Goal: Information Seeking & Learning: Check status

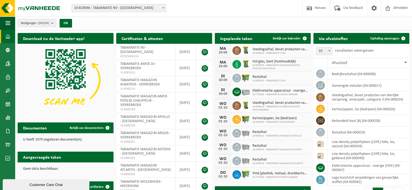
click at [99, 9] on span "10-819046 - TABAKNATIE NV - [GEOGRAPHIC_DATA]" at bounding box center [119, 8] width 94 height 8
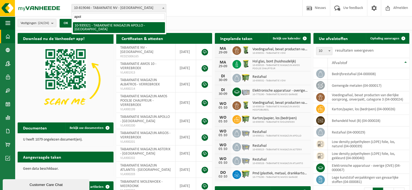
type input "apo"
select select "138348"
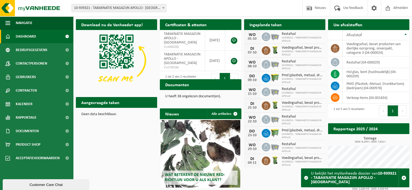
click at [309, 27] on div "Ingeplande taken Bekijk uw kalender" at bounding box center [284, 24] width 81 height 11
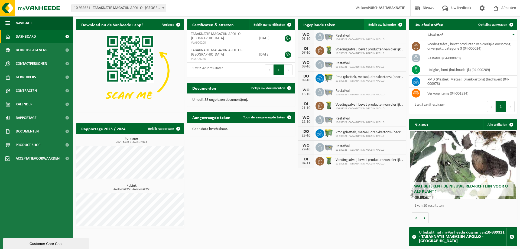
click at [393, 24] on span "Bekijk uw kalender" at bounding box center [382, 25] width 28 height 4
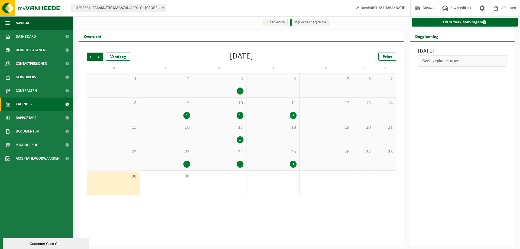
click at [171, 151] on span "23" at bounding box center [167, 152] width 48 height 6
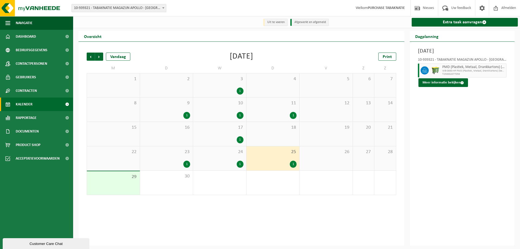
click at [135, 7] on span "10-939321 - TABAKNATIE MAGAZIJN APOLLO - [GEOGRAPHIC_DATA]" at bounding box center [119, 8] width 94 height 8
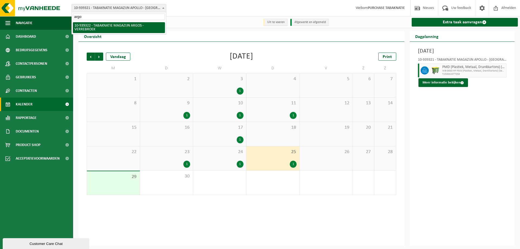
type input "argos"
select select "138349"
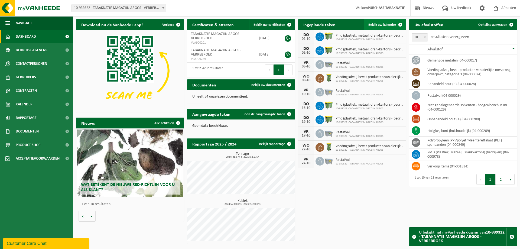
click at [376, 29] on link "Bekijk uw kalender" at bounding box center [385, 24] width 42 height 11
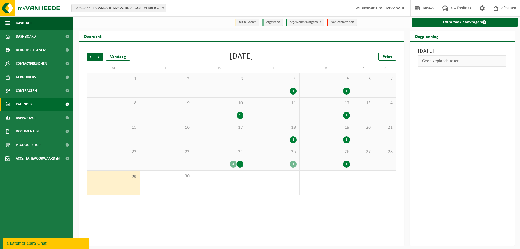
click at [204, 158] on div "24 3 1" at bounding box center [219, 158] width 53 height 24
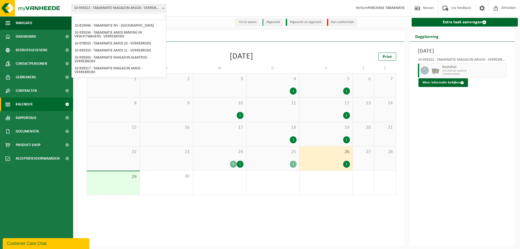
click at [100, 4] on span "10-939322 - TABAKNATIE MAGAZIJN ARGOS - VERREBROEK" at bounding box center [118, 8] width 95 height 8
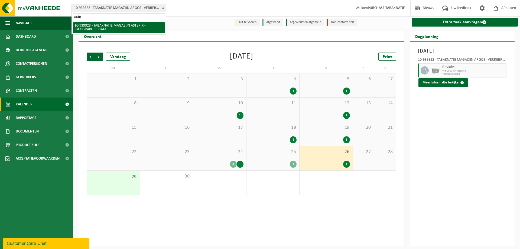
type input "aster"
select select "138350"
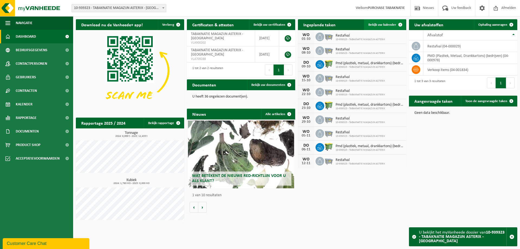
click at [386, 21] on link "Bekijk uw kalender" at bounding box center [385, 24] width 42 height 11
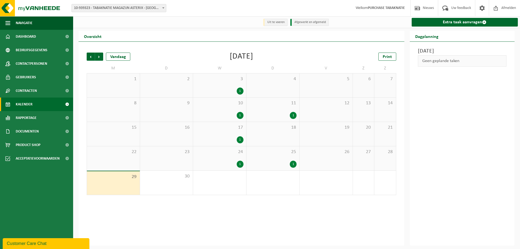
click at [215, 160] on div "24 1" at bounding box center [219, 158] width 53 height 24
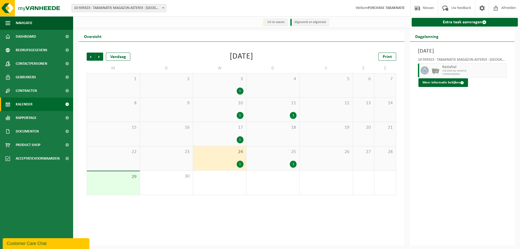
click at [268, 160] on div "25 1" at bounding box center [272, 158] width 53 height 24
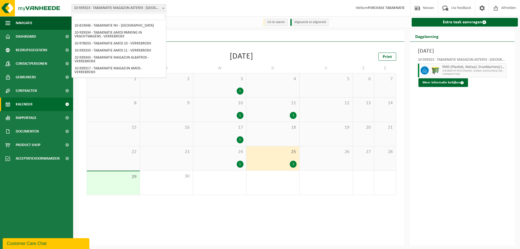
click at [90, 8] on span "10-939323 - TABAKNATIE MAGAZIJN ASTERIX - [GEOGRAPHIC_DATA]" at bounding box center [119, 8] width 94 height 8
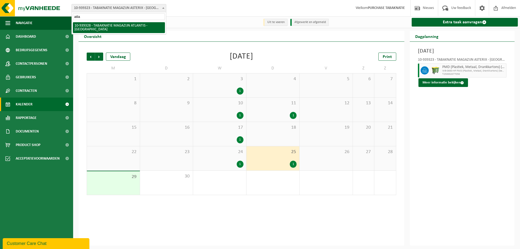
type input "atlan"
select select "138351"
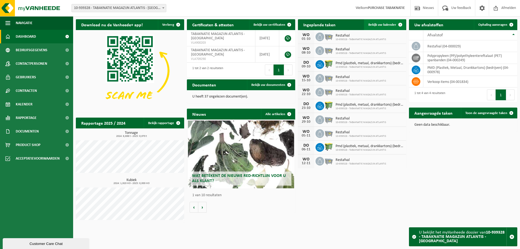
click at [383, 22] on link "Bekijk uw kalender" at bounding box center [385, 24] width 42 height 11
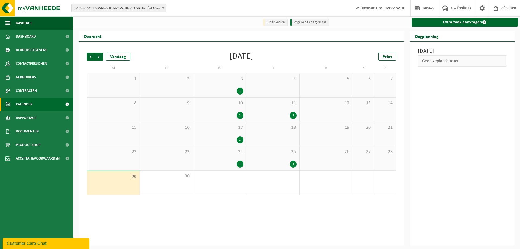
click at [214, 157] on div "24 1" at bounding box center [219, 158] width 53 height 24
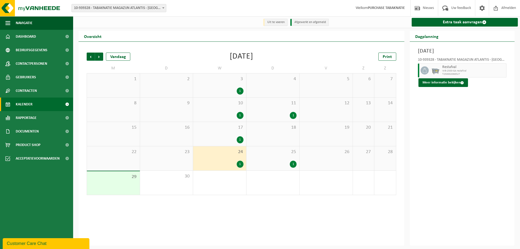
click at [266, 160] on div "25 1" at bounding box center [272, 158] width 53 height 24
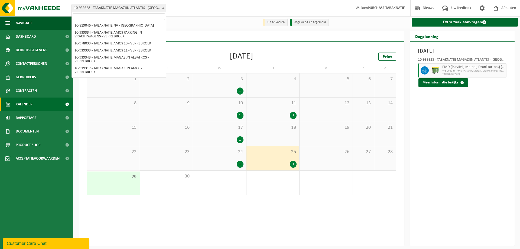
click at [100, 9] on span "10-939328 - TABAKNATIE MAGAZIJN ATLANTIS - [GEOGRAPHIC_DATA]" at bounding box center [119, 8] width 94 height 8
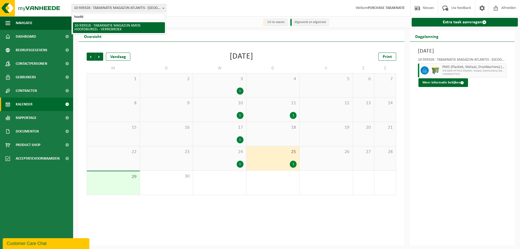
type input "hoofd"
select select "138345"
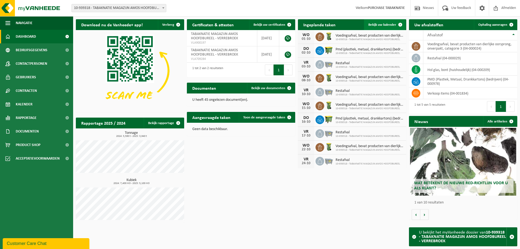
click at [387, 28] on link "Bekijk uw kalender" at bounding box center [385, 24] width 42 height 11
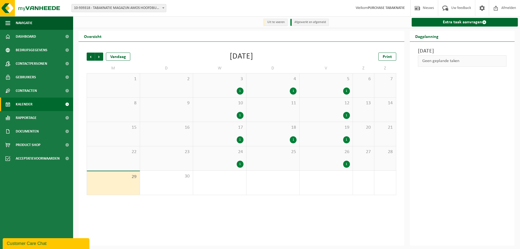
click at [226, 154] on span "24" at bounding box center [220, 152] width 48 height 6
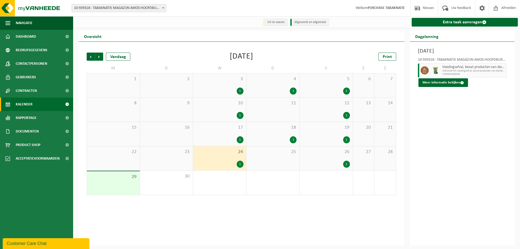
click at [341, 155] on span "26" at bounding box center [326, 152] width 48 height 6
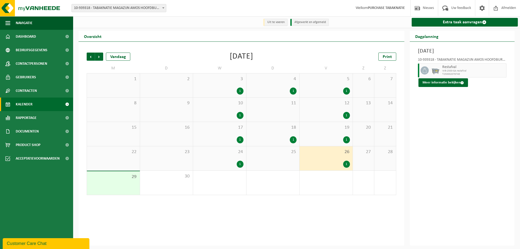
click at [100, 8] on span "10-939318 - TABAKNATIE MAGAZIJN AMOS HOOFDBUREEL - VERREBROEK" at bounding box center [119, 8] width 94 height 8
type input "garage"
select select "138231"
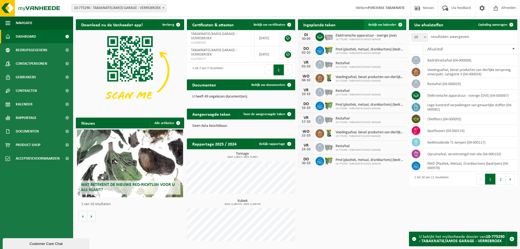
click at [371, 26] on span "Bekijk uw kalender" at bounding box center [382, 25] width 28 height 4
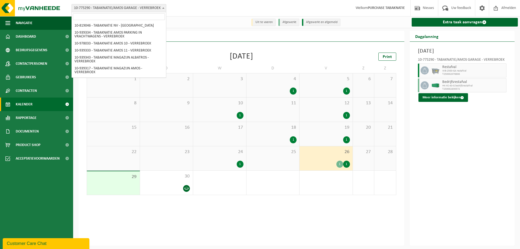
click at [126, 10] on span "10-775290 - TABAKNATIE/AMOS GARAGE - VERREBROEK" at bounding box center [119, 8] width 94 height 8
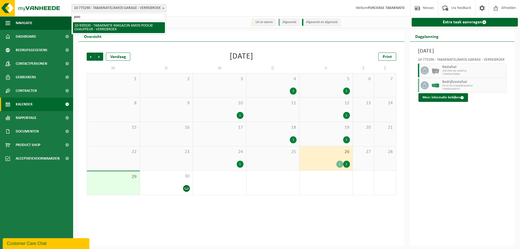
type input "pool"
select select "138347"
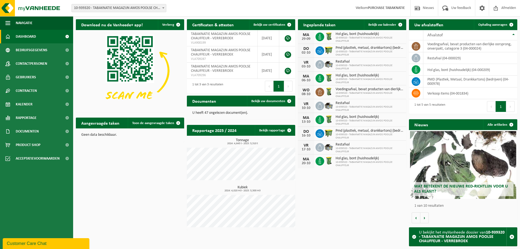
click at [386, 18] on div "Ingeplande taken Bekijk uw kalender [DATE] Hol glas, bont (huishoudelijk) 10-93…" at bounding box center [351, 94] width 111 height 154
click at [383, 21] on link "Bekijk uw kalender" at bounding box center [385, 24] width 42 height 11
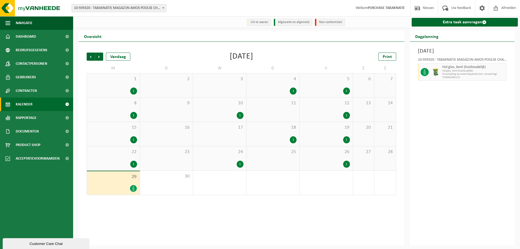
click at [116, 166] on div "1" at bounding box center [113, 164] width 47 height 7
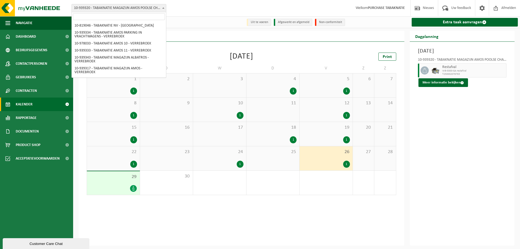
click at [133, 11] on span "10-939320 - TABAKNATIE MAGAZIJN AMOS POOLSE CHAUFFEUR - VERREBROEK" at bounding box center [119, 8] width 94 height 8
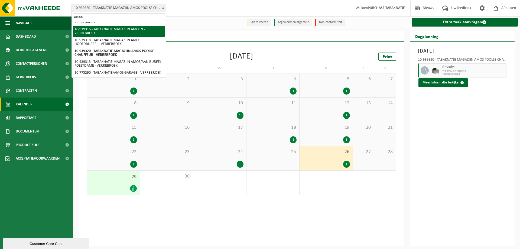
scroll to position [90, 0]
type input "amos 2"
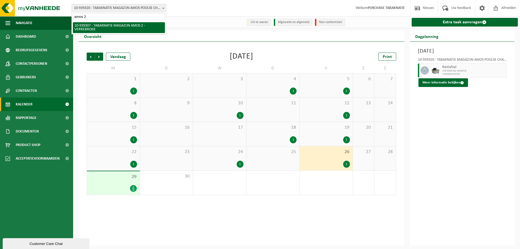
select select "138336"
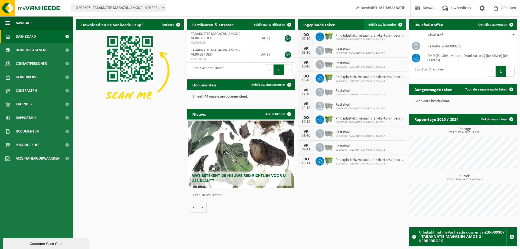
click at [383, 23] on span "Bekijk uw kalender" at bounding box center [382, 25] width 28 height 4
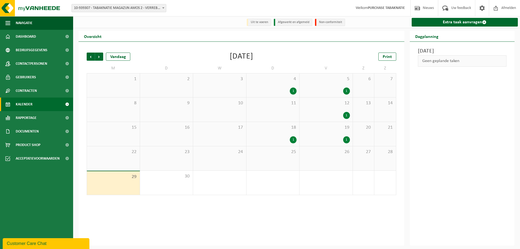
click at [347, 159] on div "26" at bounding box center [325, 158] width 53 height 24
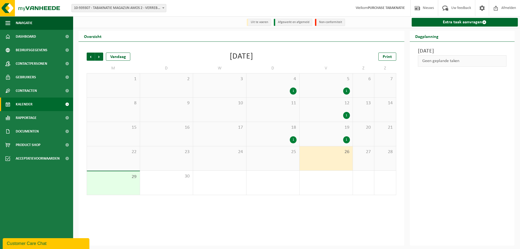
click at [135, 4] on span "10-939307 - TABAKNATIE MAGAZIJN AMOS 2 - VERREBROEK" at bounding box center [118, 8] width 95 height 8
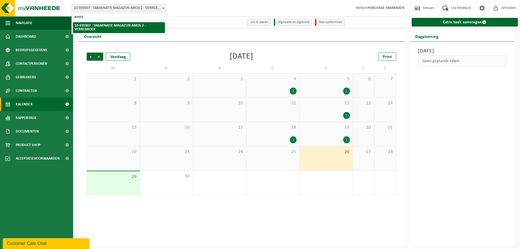
scroll to position [47, 0]
type input "amos 3"
select select "138339"
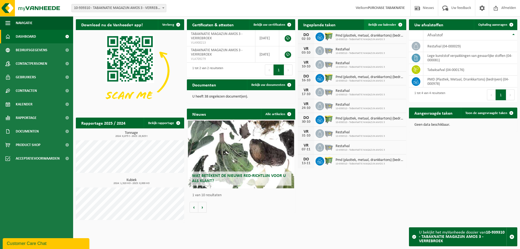
click at [396, 24] on span at bounding box center [400, 24] width 11 height 11
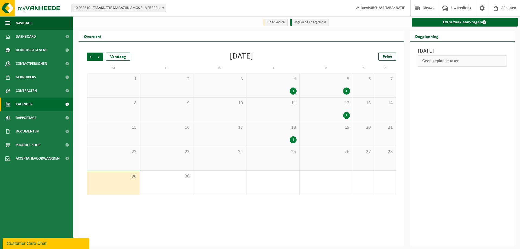
click at [133, 7] on span "10-939310 - TABAKNATIE MAGAZIJN AMOS 3 - VERREBROEK" at bounding box center [119, 8] width 94 height 8
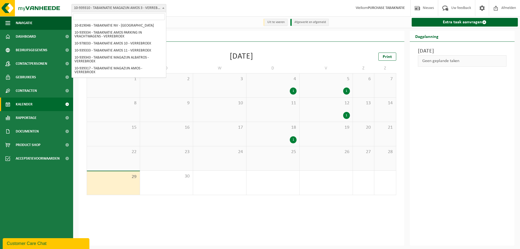
scroll to position [75, 0]
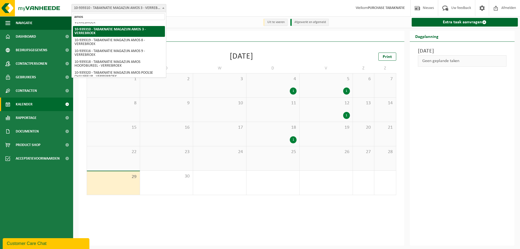
type input "amos 8"
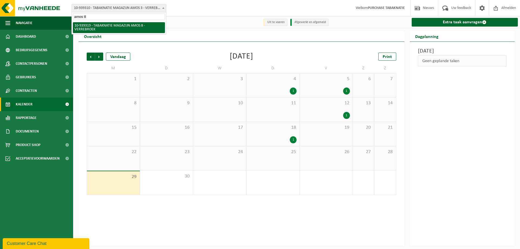
select select "138346"
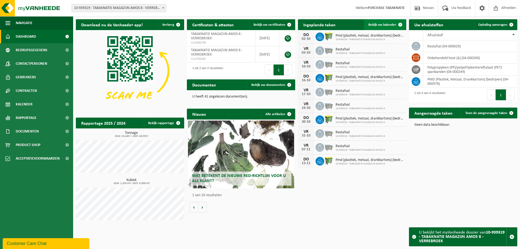
click at [392, 24] on span "Bekijk uw kalender" at bounding box center [382, 25] width 28 height 4
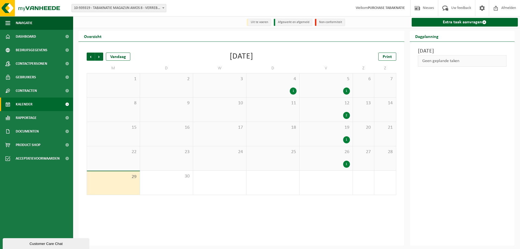
click at [319, 158] on div "26 1" at bounding box center [325, 158] width 53 height 24
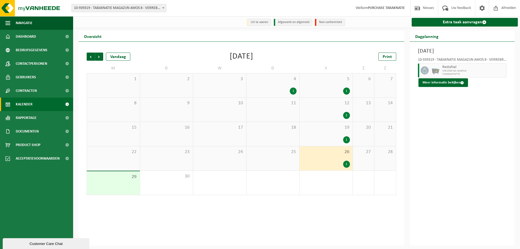
click at [104, 8] on span "10-939319 - TABAKNATIE MAGAZIJN AMOS 8 - VERREBROEK" at bounding box center [119, 8] width 94 height 8
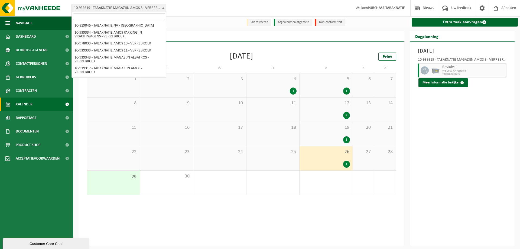
scroll to position [86, 0]
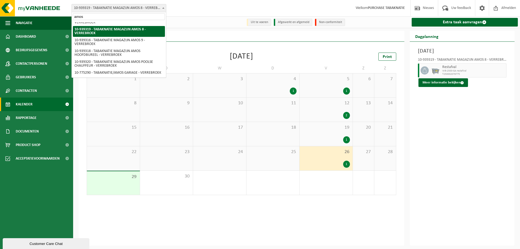
type input "amos 9"
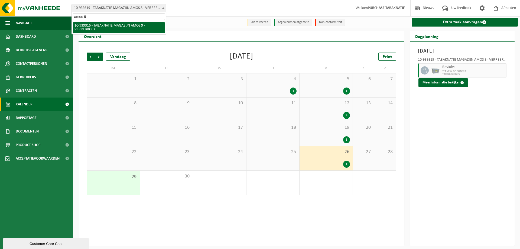
scroll to position [0, 0]
select select "138343"
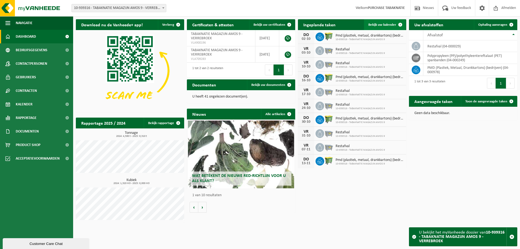
click at [383, 27] on span "Bekijk uw kalender" at bounding box center [382, 25] width 28 height 4
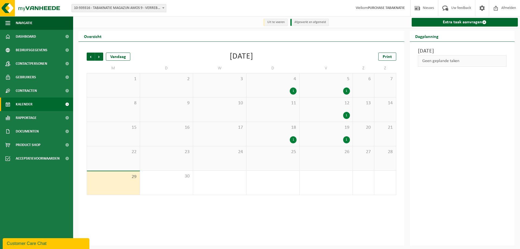
click at [322, 161] on div "26" at bounding box center [325, 158] width 53 height 24
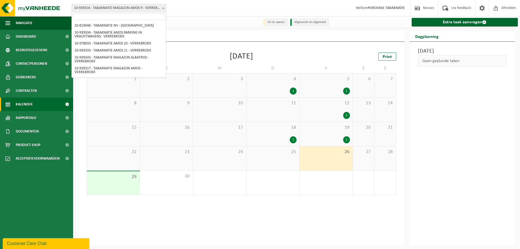
click at [119, 7] on span "10-939316 - TABAKNATIE MAGAZIJN AMOS 9 - VERREBROEK" at bounding box center [119, 8] width 94 height 8
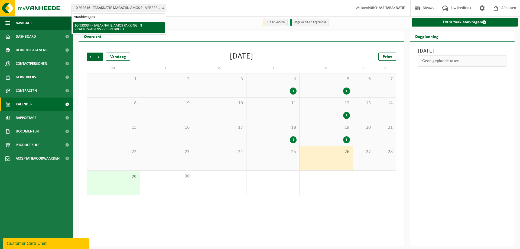
type input "vrachtwagens"
select select "138356"
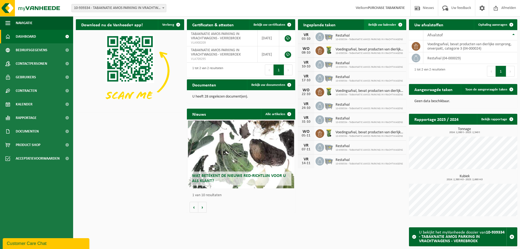
click at [378, 23] on span "Bekijk uw kalender" at bounding box center [382, 25] width 28 height 4
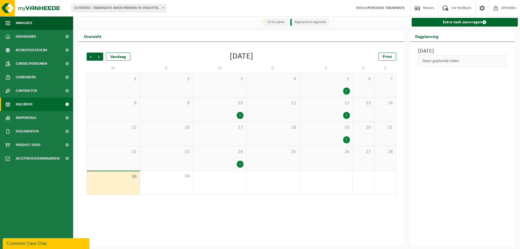
click at [226, 164] on div "1" at bounding box center [220, 164] width 48 height 7
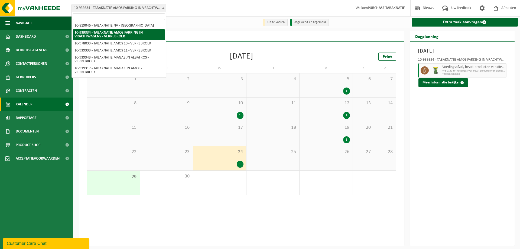
click at [112, 6] on span "10-939334 - TABAKNATIE AMOS PARKING IN VRACHTWAGENS - VERREBROEK" at bounding box center [119, 8] width 94 height 8
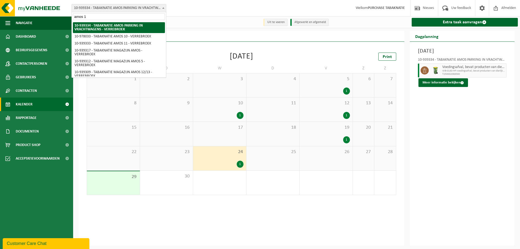
type input "amos 11"
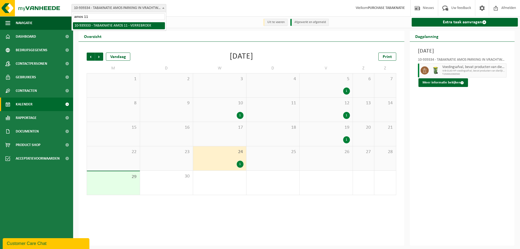
select select "138355"
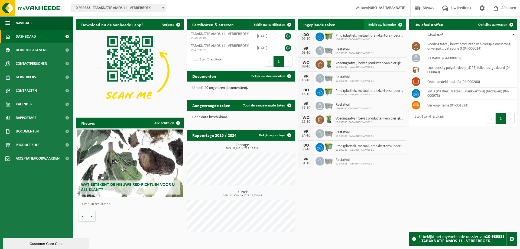
click at [391, 28] on link "Bekijk uw kalender" at bounding box center [385, 24] width 42 height 11
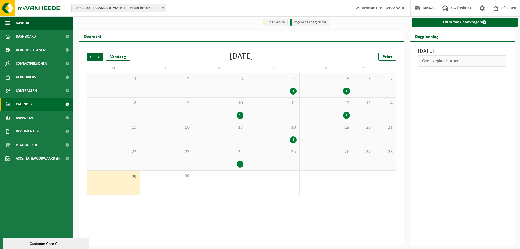
click at [225, 166] on div "1" at bounding box center [220, 164] width 48 height 7
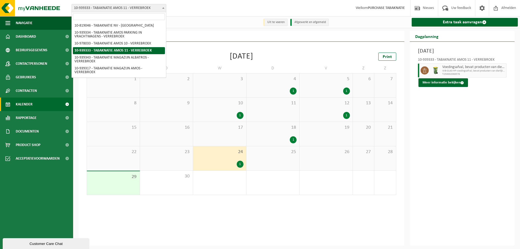
click at [120, 5] on span "10-939333 - TABAKNATIE AMOS 11 - VERREBROEK" at bounding box center [119, 8] width 94 height 8
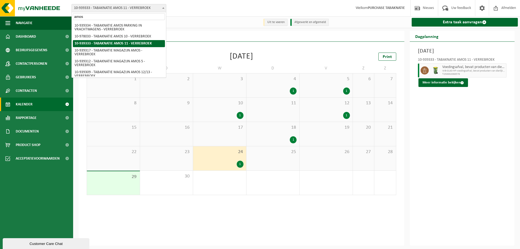
type input "amos 5"
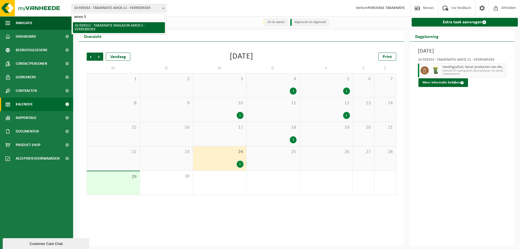
select select "138341"
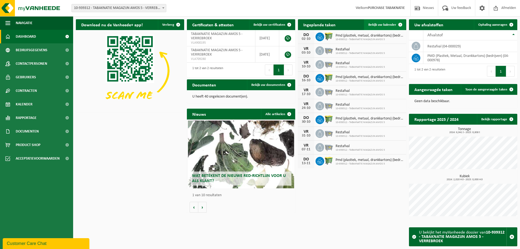
click at [381, 22] on link "Bekijk uw kalender" at bounding box center [385, 24] width 42 height 11
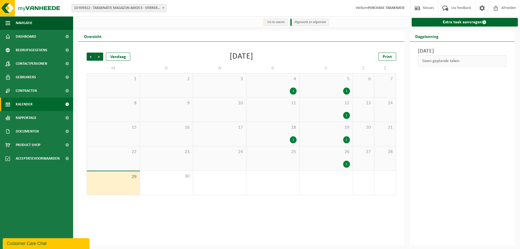
click at [328, 159] on div "26 1" at bounding box center [325, 158] width 53 height 24
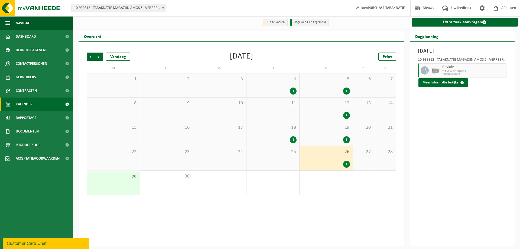
click at [134, 7] on span "10-939312 - TABAKNATIE MAGAZIJN AMOS 5 - VERREBROEK" at bounding box center [119, 8] width 94 height 8
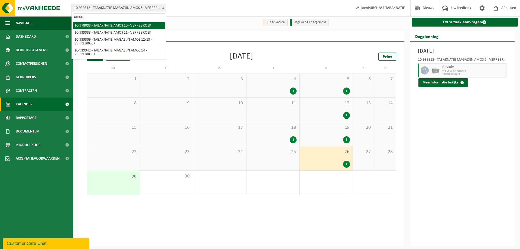
type input "amos 12"
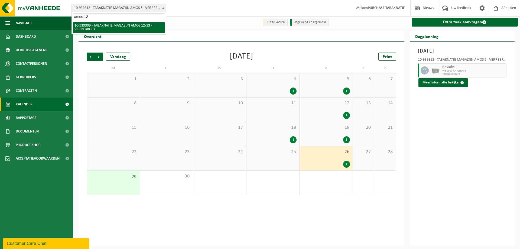
select select "138338"
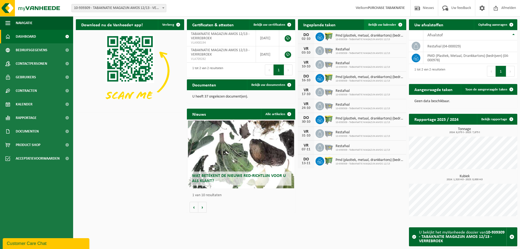
click at [385, 29] on link "Bekijk uw kalender" at bounding box center [385, 24] width 42 height 11
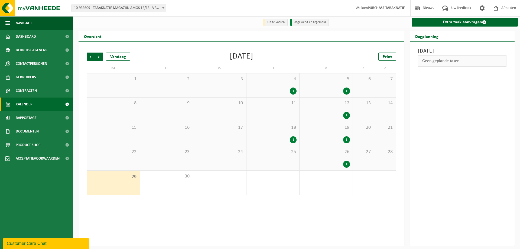
click at [329, 162] on div "1" at bounding box center [326, 164] width 48 height 7
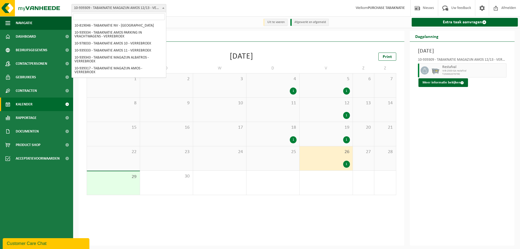
click at [132, 9] on span "10-939309 - TABAKNATIE MAGAZIJN AMOS 12/13 - VERREBROEK" at bounding box center [119, 8] width 94 height 8
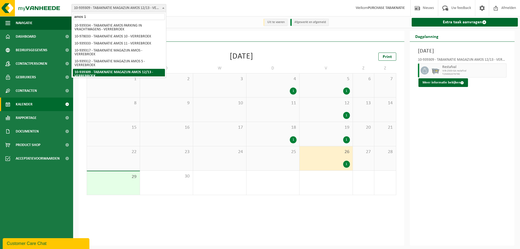
type input "amos 14"
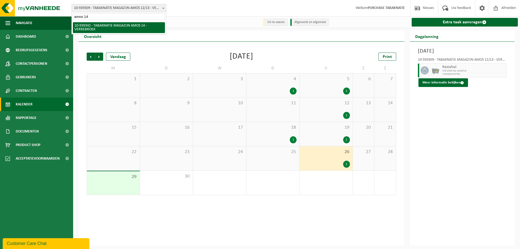
select select "138360"
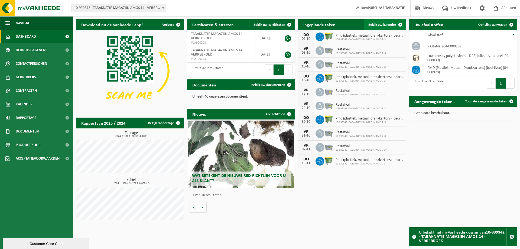
click at [364, 26] on link "Bekijk uw kalender" at bounding box center [385, 24] width 42 height 11
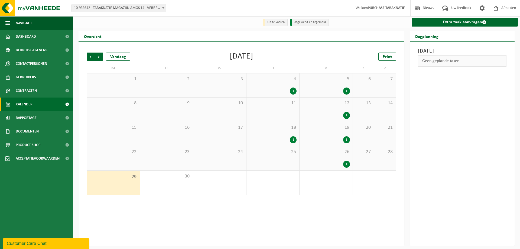
click at [338, 161] on div "1" at bounding box center [326, 164] width 48 height 7
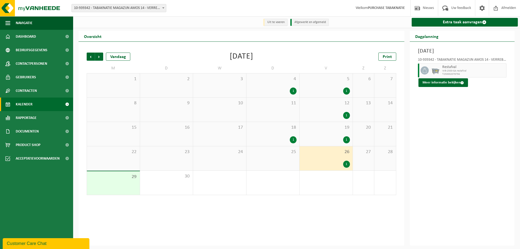
click at [123, 7] on span "10-939342 - TABAKNATIE MAGAZIJN AMOS 14 - VERREBROEK" at bounding box center [119, 8] width 94 height 8
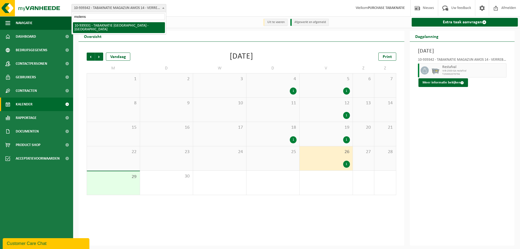
type input "molenst"
select select "138353"
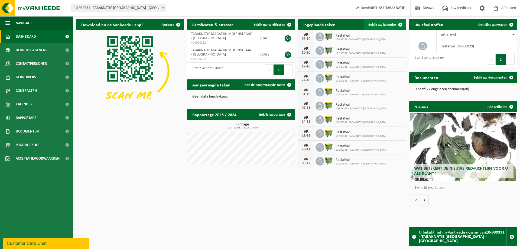
click at [379, 20] on link "Bekijk uw kalender" at bounding box center [385, 24] width 42 height 11
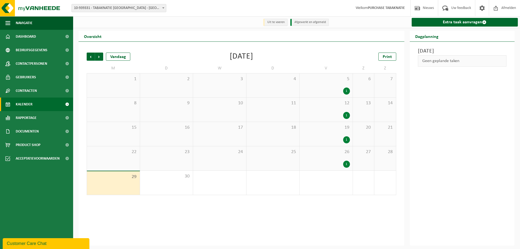
click at [314, 167] on div "1" at bounding box center [326, 164] width 48 height 7
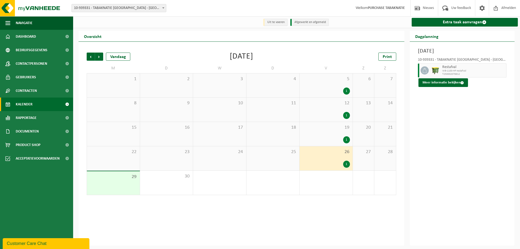
click at [140, 12] on div "Vestiging: 10-819046 - TABAKNATIE NV - [GEOGRAPHIC_DATA] 10-939334 - TABAKNATIE…" at bounding box center [260, 8] width 520 height 17
click at [143, 5] on span "10-939331 - TABAKNATIE [GEOGRAPHIC_DATA] - [GEOGRAPHIC_DATA]" at bounding box center [119, 8] width 94 height 8
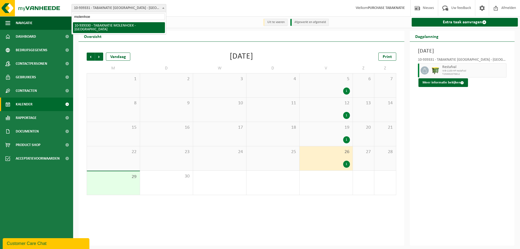
type input "molenhoek"
select select "138352"
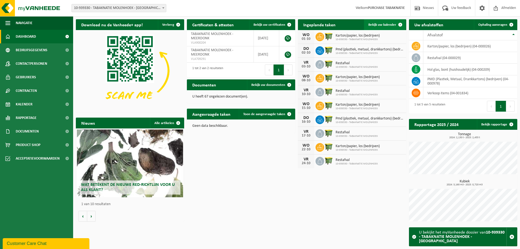
click at [385, 22] on link "Bekijk uw kalender" at bounding box center [385, 24] width 42 height 11
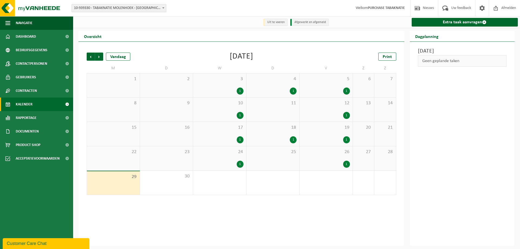
click at [214, 168] on div "1" at bounding box center [220, 164] width 48 height 7
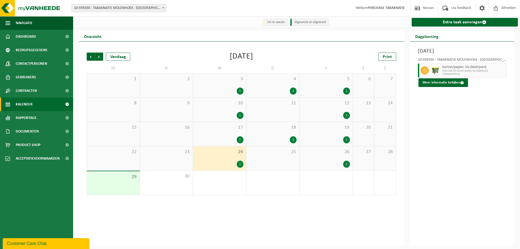
click at [338, 160] on div "26 1" at bounding box center [325, 158] width 53 height 24
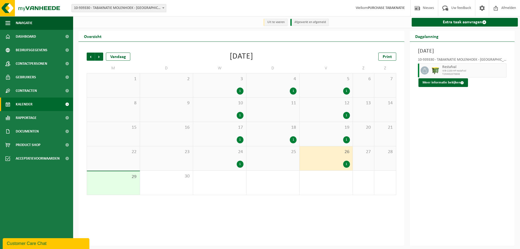
click at [113, 7] on span "10-939330 - TABAKNATIE MOLENHOEK - [GEOGRAPHIC_DATA]" at bounding box center [119, 8] width 94 height 8
type input "vdw"
select select "138354"
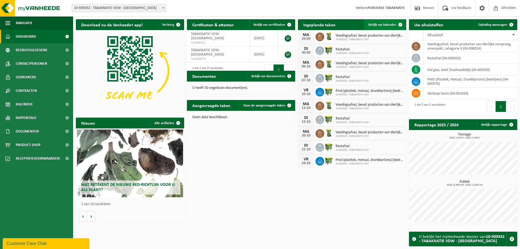
click at [367, 29] on link "Bekijk uw kalender" at bounding box center [385, 24] width 42 height 11
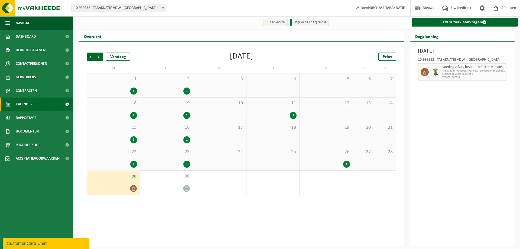
click at [125, 158] on div "22 1" at bounding box center [113, 158] width 53 height 24
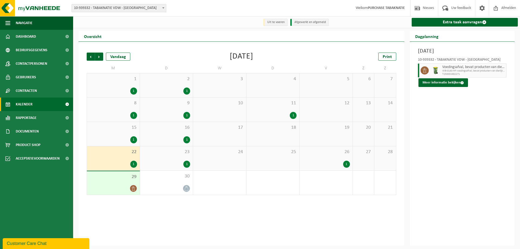
click at [164, 158] on div "23 1" at bounding box center [166, 158] width 53 height 24
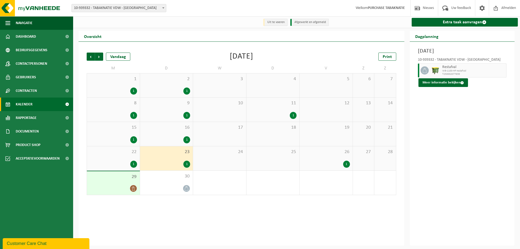
click at [343, 157] on div "26 1" at bounding box center [325, 158] width 53 height 24
